Goal: Find contact information: Find contact information

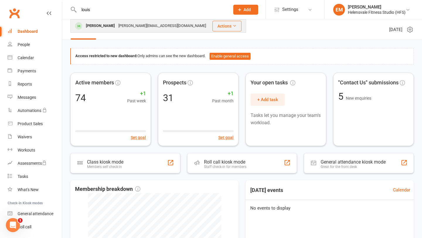
type input "louis"
click at [120, 28] on div "[PERSON_NAME][EMAIL_ADDRESS][DOMAIN_NAME]" at bounding box center [162, 26] width 91 height 8
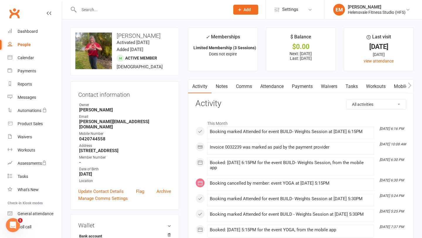
click at [115, 124] on strong "[PERSON_NAME][EMAIL_ADDRESS][DOMAIN_NAME]" at bounding box center [125, 124] width 92 height 11
copy render-form-field "[PERSON_NAME][EMAIL_ADDRESS][DOMAIN_NAME]"
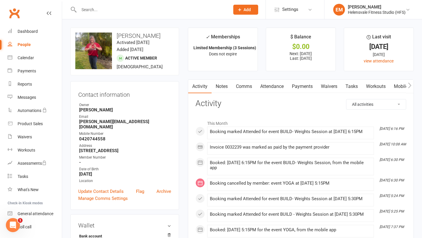
click at [120, 10] on input "text" at bounding box center [151, 10] width 149 height 8
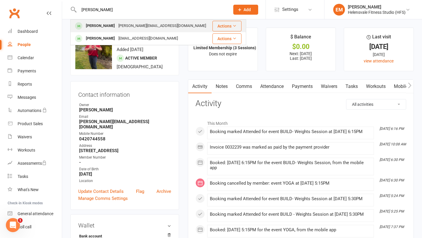
type input "[PERSON_NAME]"
click at [117, 27] on div "[PERSON_NAME][EMAIL_ADDRESS][DOMAIN_NAME]" at bounding box center [162, 26] width 91 height 8
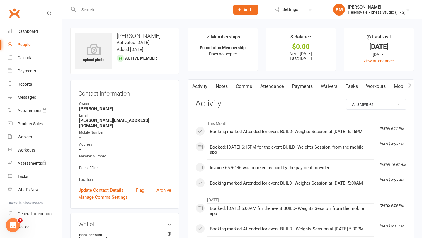
click at [124, 120] on strong "[PERSON_NAME][EMAIL_ADDRESS][DOMAIN_NAME]" at bounding box center [125, 123] width 92 height 11
copy render-form-field "[PERSON_NAME][EMAIL_ADDRESS][DOMAIN_NAME]"
click at [124, 11] on input "text" at bounding box center [151, 10] width 149 height 8
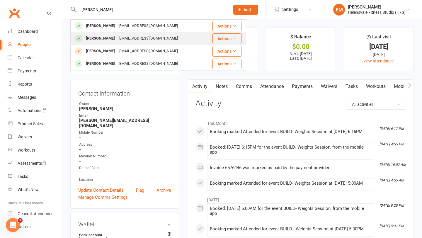
type input "[PERSON_NAME]"
click at [109, 37] on div "[PERSON_NAME]" at bounding box center [100, 38] width 33 height 8
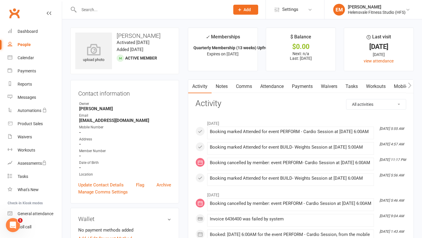
click at [115, 119] on strong "[EMAIL_ADDRESS][DOMAIN_NAME]" at bounding box center [125, 120] width 92 height 5
copy render-form-field "[EMAIL_ADDRESS][DOMAIN_NAME]"
click at [134, 13] on input "text" at bounding box center [151, 10] width 149 height 8
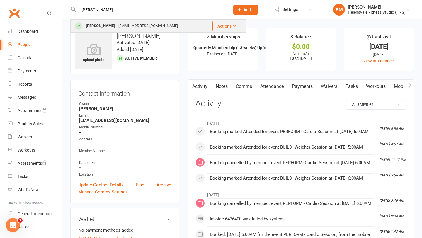
type input "[PERSON_NAME]"
click at [117, 28] on div "[EMAIL_ADDRESS][DOMAIN_NAME]" at bounding box center [148, 26] width 63 height 8
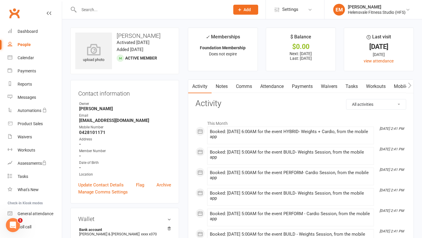
click at [132, 121] on strong "[EMAIL_ADDRESS][DOMAIN_NAME]" at bounding box center [125, 120] width 92 height 5
copy render-form-field "[EMAIL_ADDRESS][DOMAIN_NAME]"
click at [110, 6] on input "text" at bounding box center [151, 10] width 149 height 8
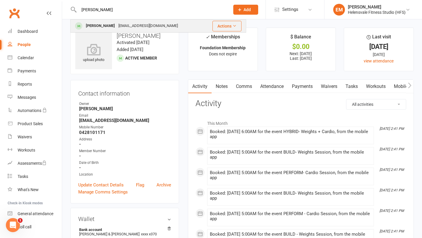
type input "[PERSON_NAME]"
click at [101, 26] on div "[PERSON_NAME]" at bounding box center [100, 26] width 33 height 8
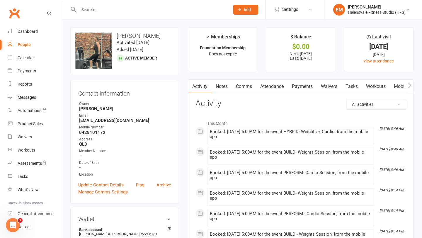
click at [101, 121] on strong "[EMAIL_ADDRESS][DOMAIN_NAME]" at bounding box center [125, 120] width 92 height 5
copy render-form-field "[EMAIL_ADDRESS][DOMAIN_NAME]"
click at [19, 32] on div "Dashboard" at bounding box center [28, 31] width 20 height 5
